Goal: Navigation & Orientation: Find specific page/section

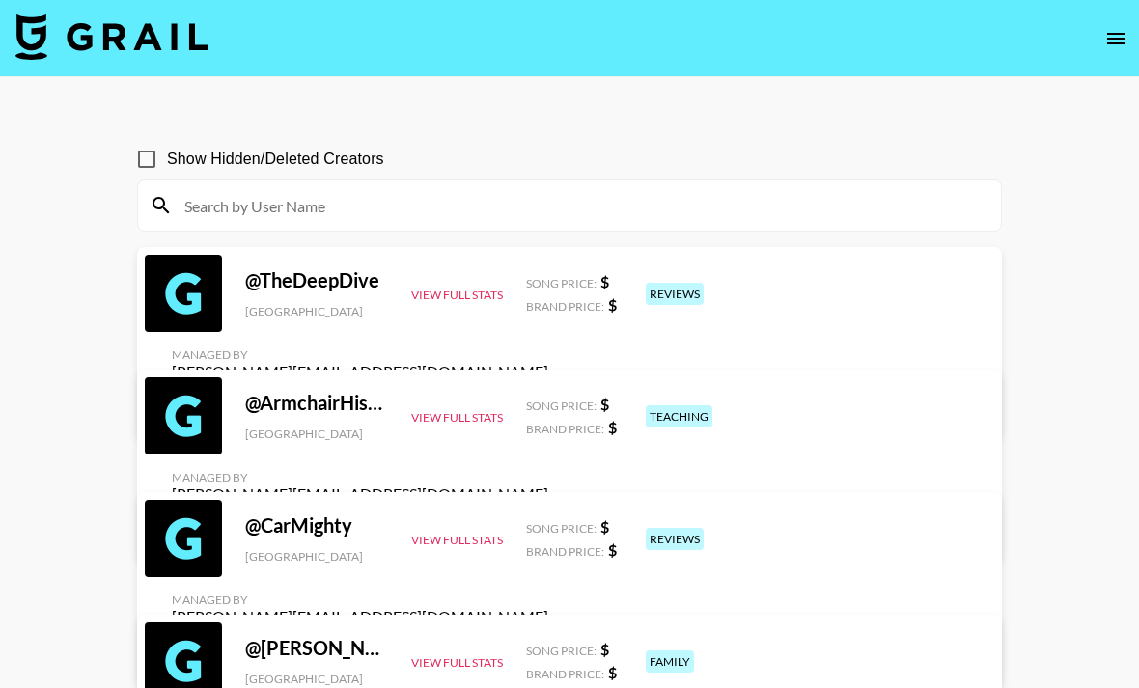
click at [1112, 42] on icon "open drawer" at bounding box center [1115, 39] width 17 height 12
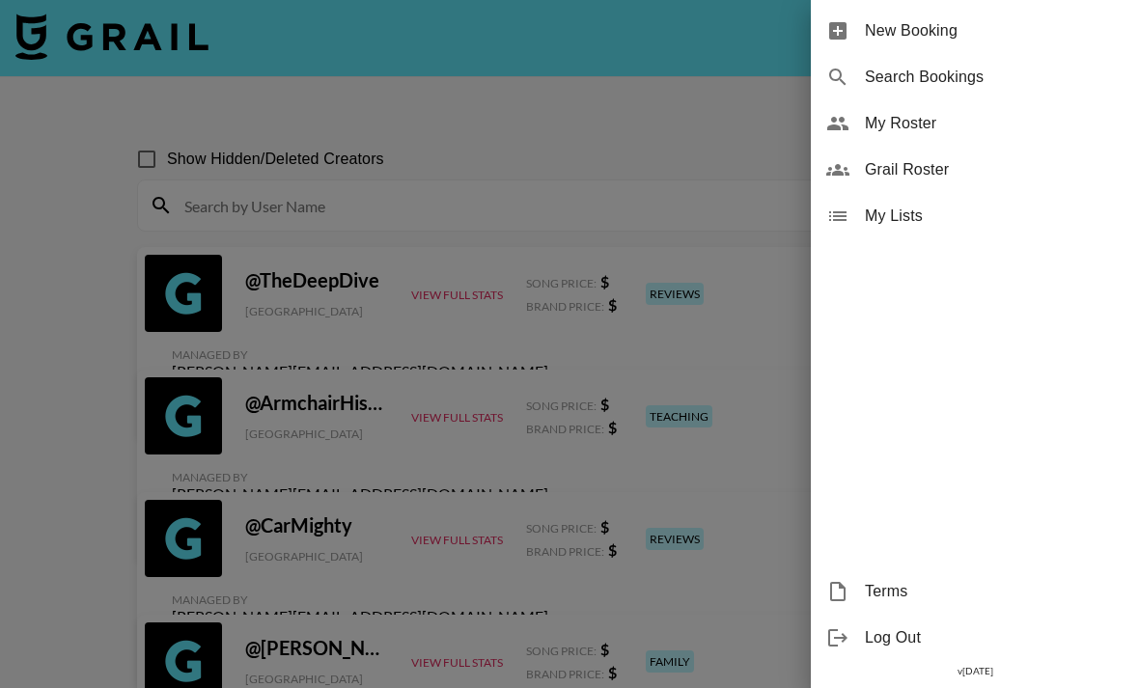
click at [958, 127] on span "My Roster" at bounding box center [994, 123] width 259 height 23
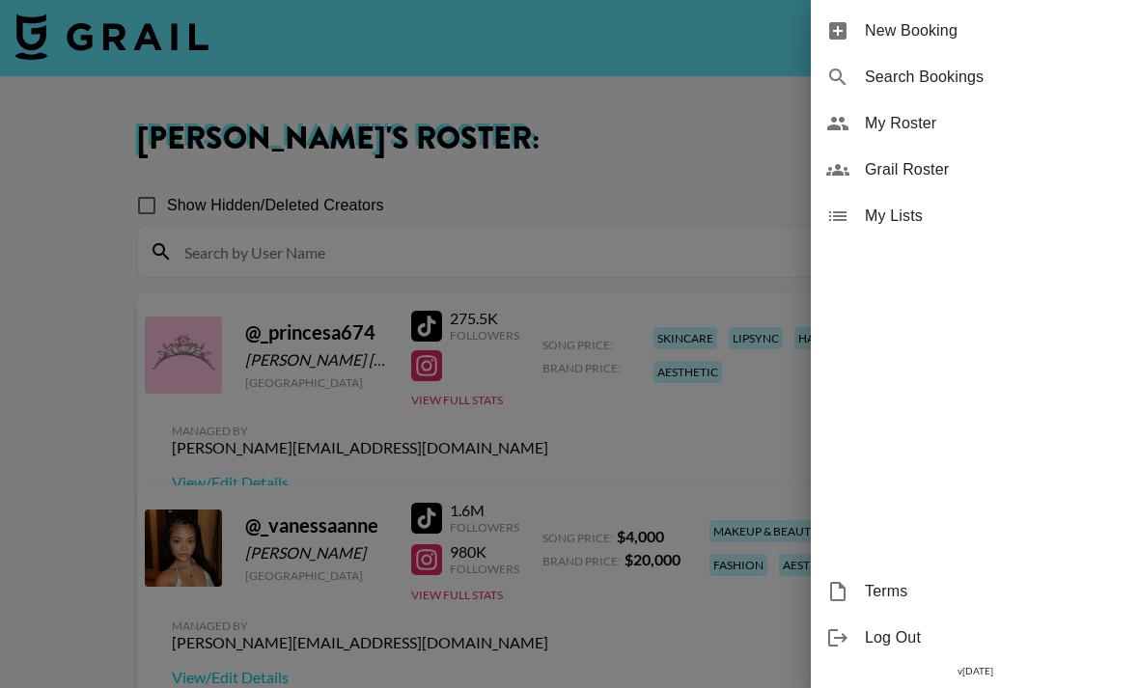
click at [676, 500] on div at bounding box center [569, 344] width 1139 height 688
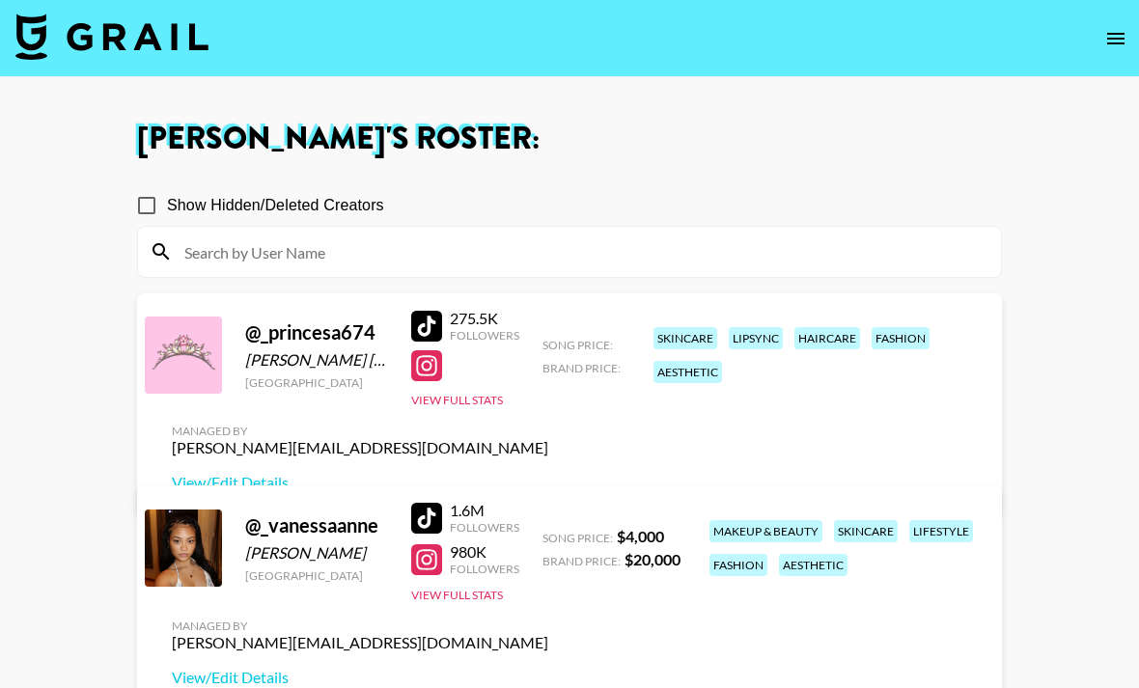
click at [338, 345] on div "@ _princesa674" at bounding box center [316, 332] width 143 height 24
click at [312, 437] on div "@ _princesa674 Maritza Garcia Velazquez United States 275.5K Followers View Ful…" at bounding box center [569, 404] width 865 height 222
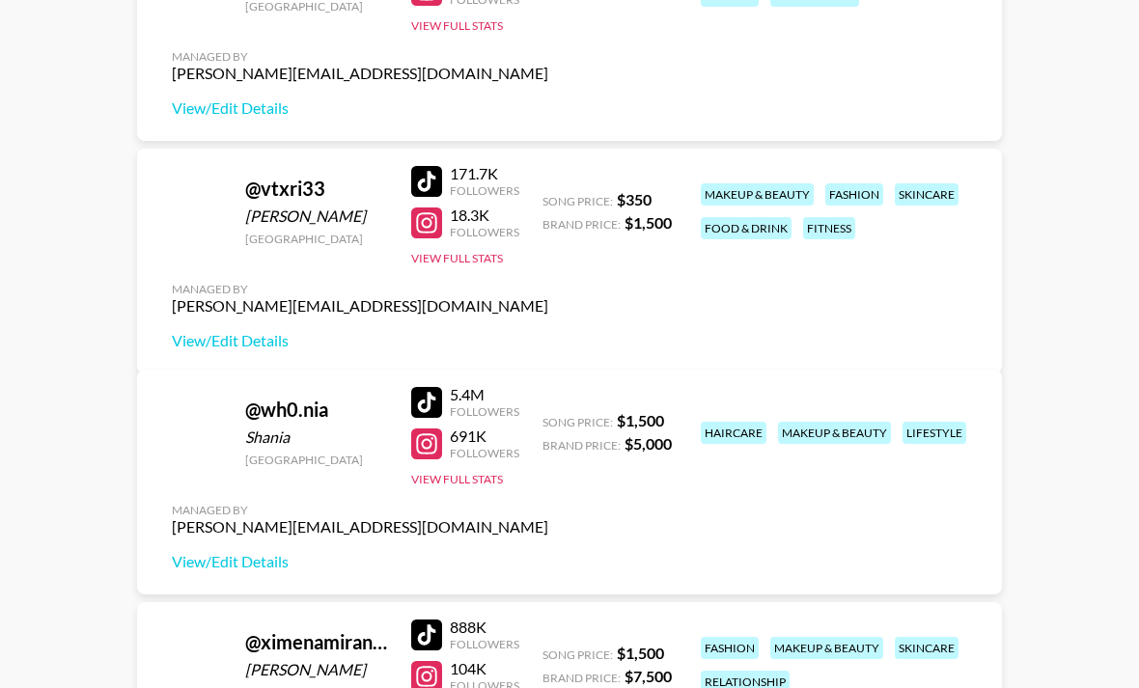
scroll to position [5566, 0]
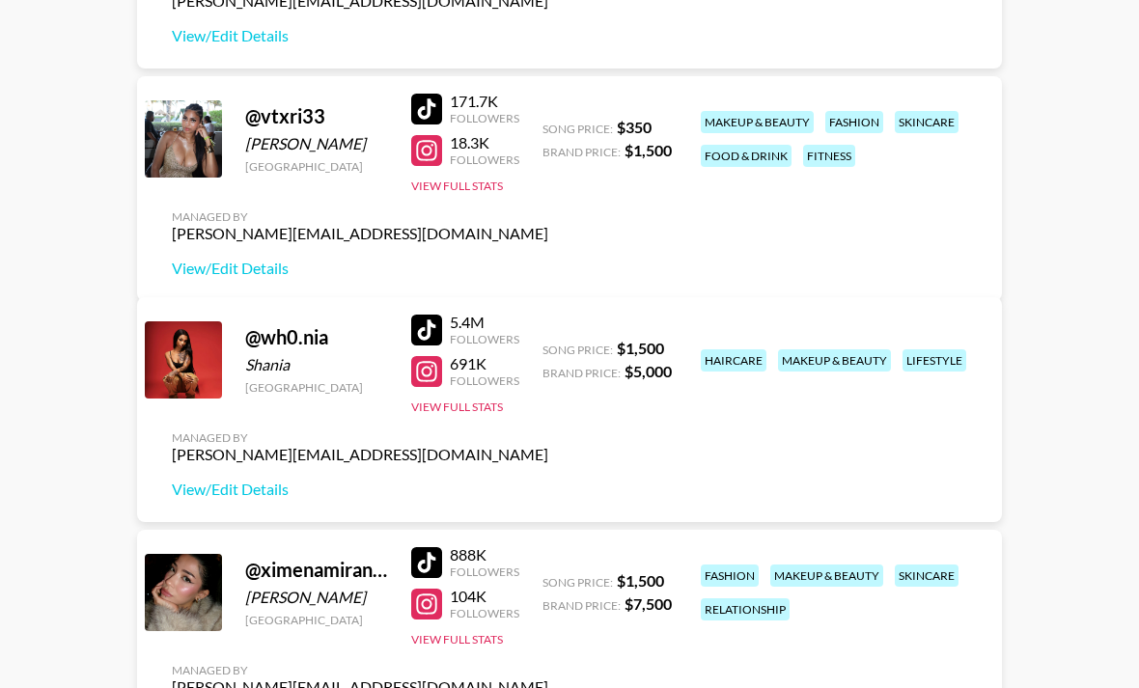
click at [582, 142] on div "@ vtxri33 Vethusa Vasanthan Canada 171.7K Followers 18.3K Followers View Full S…" at bounding box center [569, 188] width 865 height 225
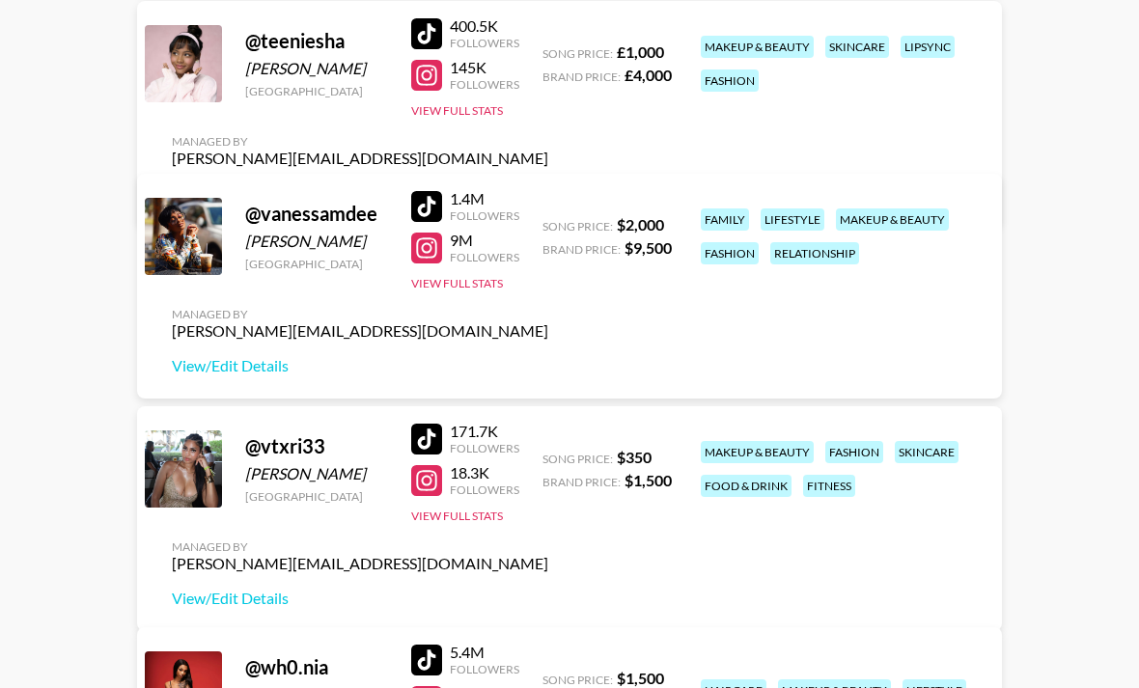
scroll to position [5097, 0]
